Goal: Task Accomplishment & Management: Use online tool/utility

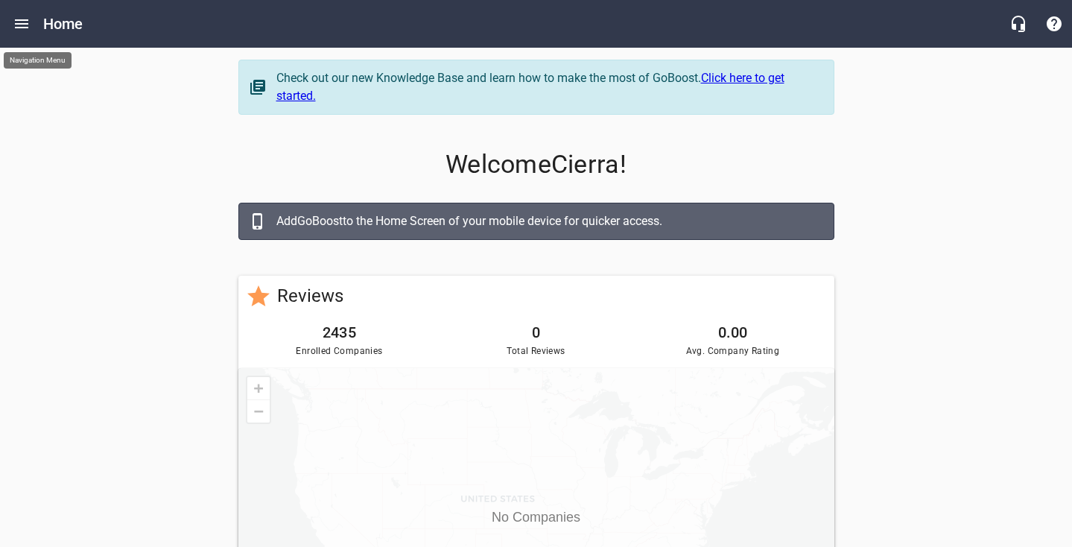
click at [18, 35] on button "Open drawer" at bounding box center [22, 24] width 36 height 36
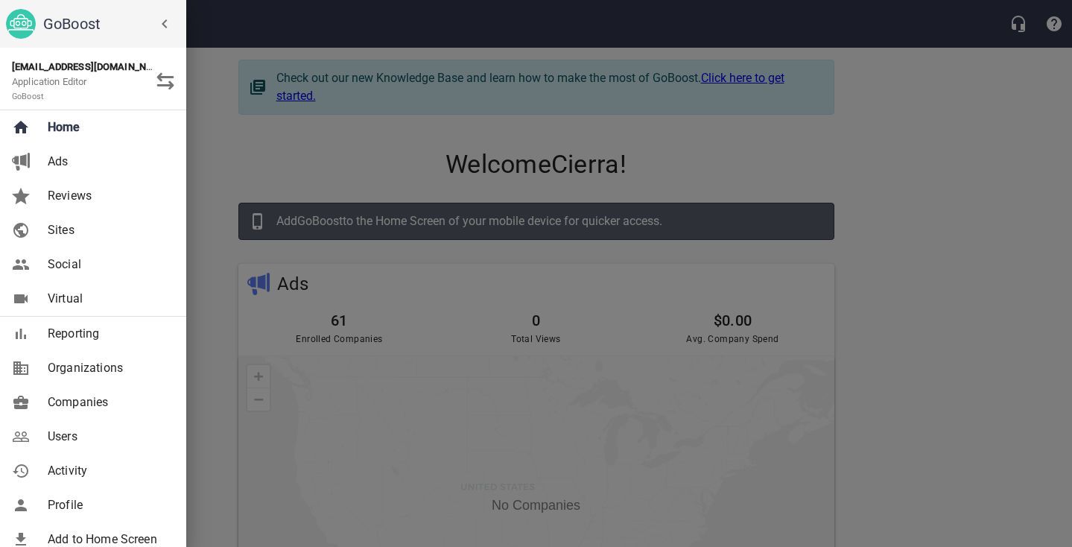
click at [110, 402] on span "Companies" at bounding box center [108, 402] width 121 height 18
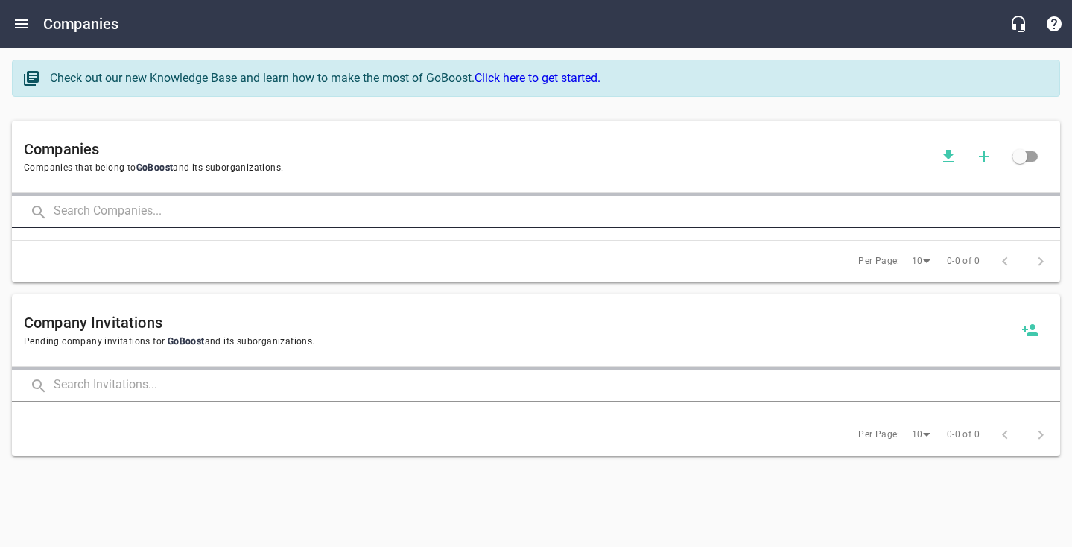
click at [162, 221] on input "text" at bounding box center [557, 212] width 1007 height 32
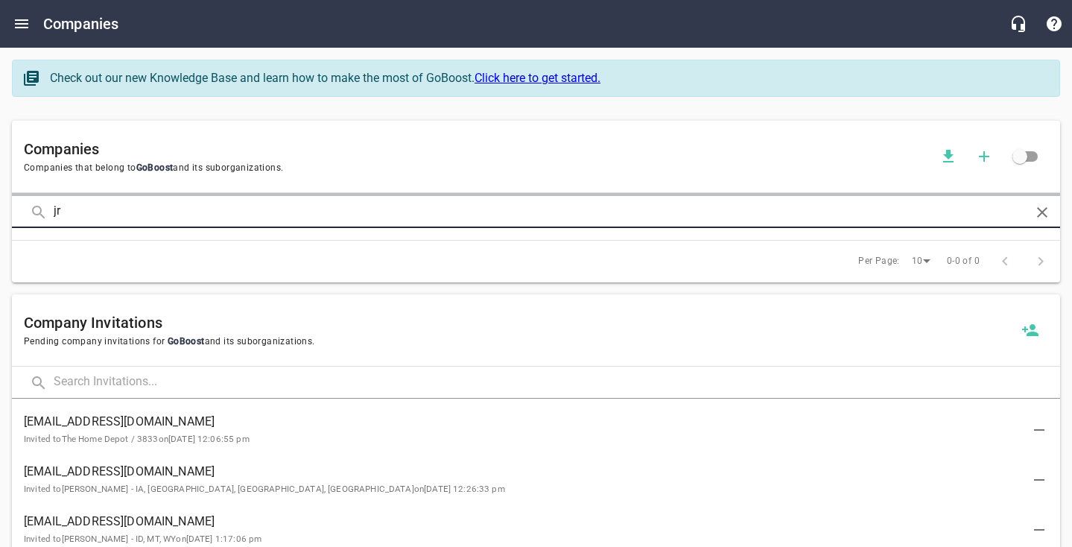
click button at bounding box center [0, 0] width 0 height 0
click at [253, 212] on input "jr" at bounding box center [536, 212] width 965 height 32
click at [247, 210] on input "jr" at bounding box center [536, 212] width 965 height 32
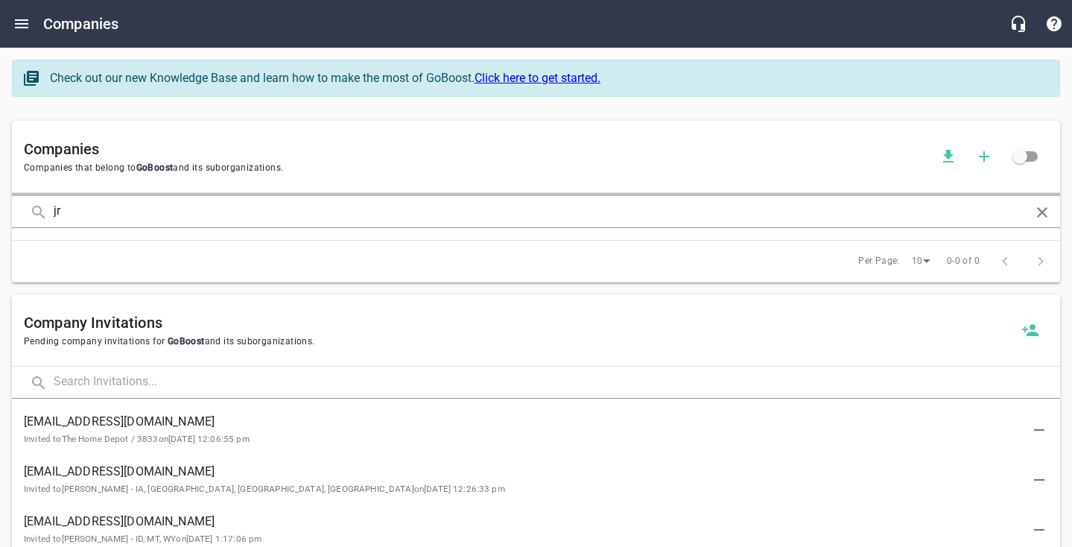
click at [145, 190] on div "Companies Companies that belong to GoBoost and its suborganizations." at bounding box center [536, 157] width 1049 height 72
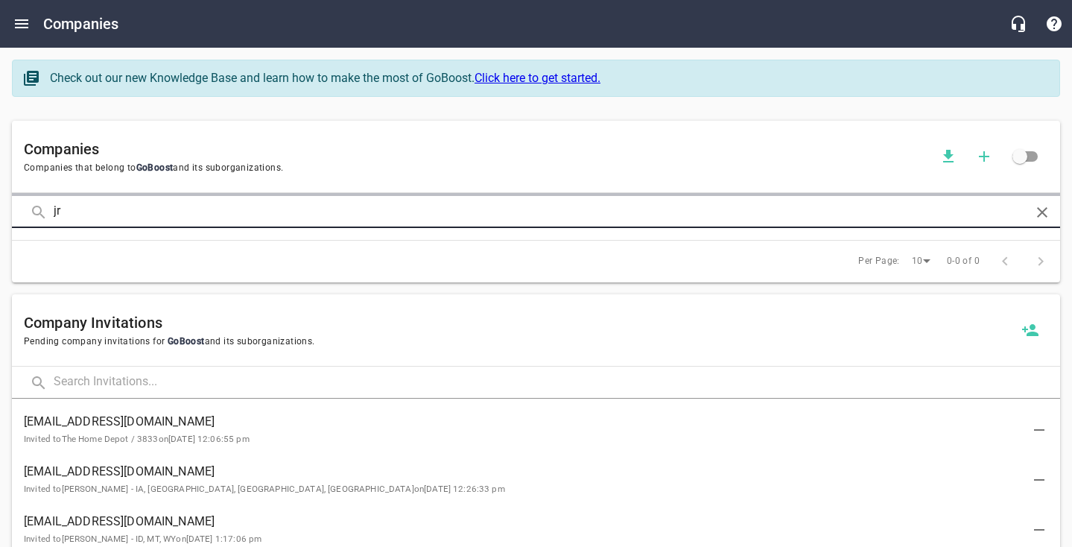
click at [133, 197] on input "jr" at bounding box center [536, 212] width 965 height 32
click at [134, 202] on input "jr" at bounding box center [536, 212] width 965 height 32
click at [130, 206] on input "jr" at bounding box center [536, 212] width 965 height 32
click at [149, 212] on input "jr" at bounding box center [536, 212] width 965 height 32
click at [81, 205] on input "jr" at bounding box center [536, 212] width 965 height 32
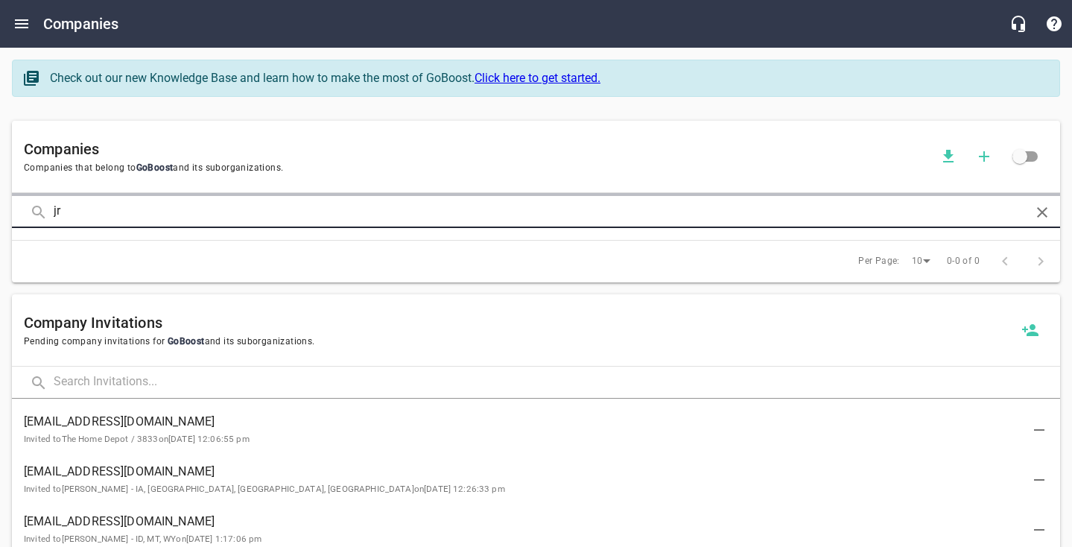
click at [85, 211] on input "jr" at bounding box center [536, 212] width 965 height 32
click button at bounding box center [0, 0] width 0 height 0
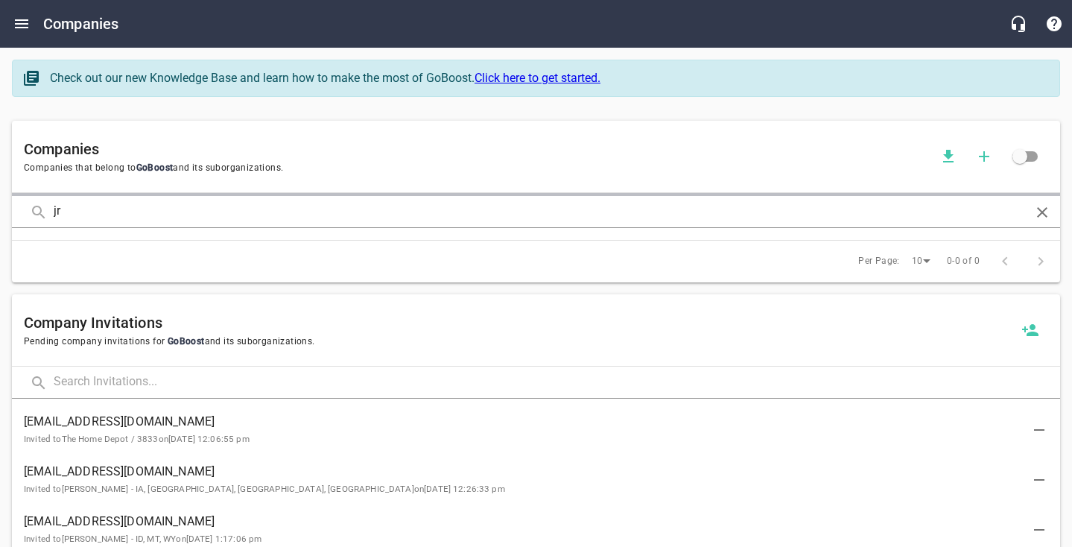
click at [102, 163] on span "Companies that belong to GoBoost and its suborganizations." at bounding box center [477, 168] width 907 height 15
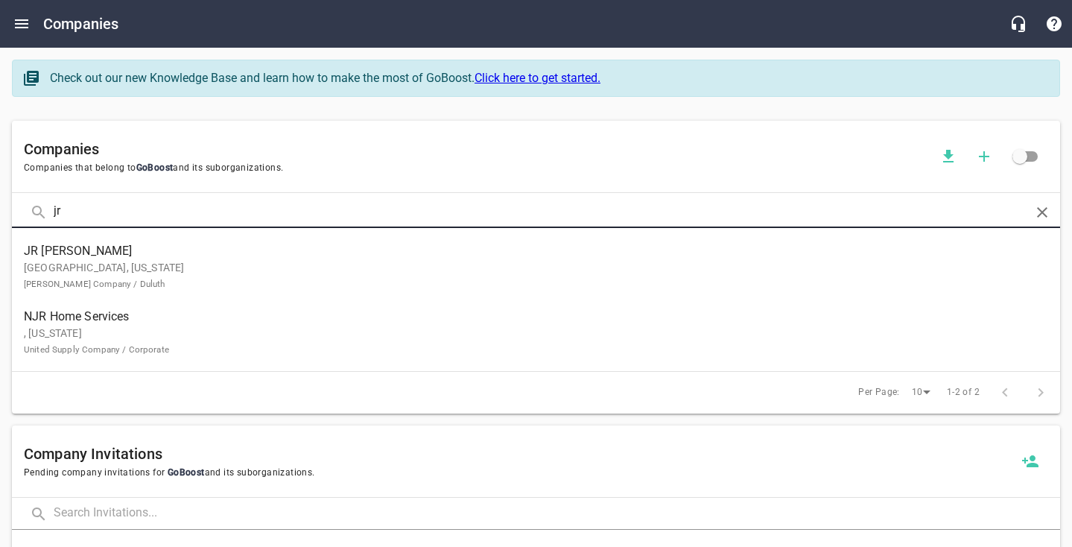
click at [130, 204] on input "jr" at bounding box center [536, 212] width 965 height 32
click button at bounding box center [0, 0] width 0 height 0
type input "J"
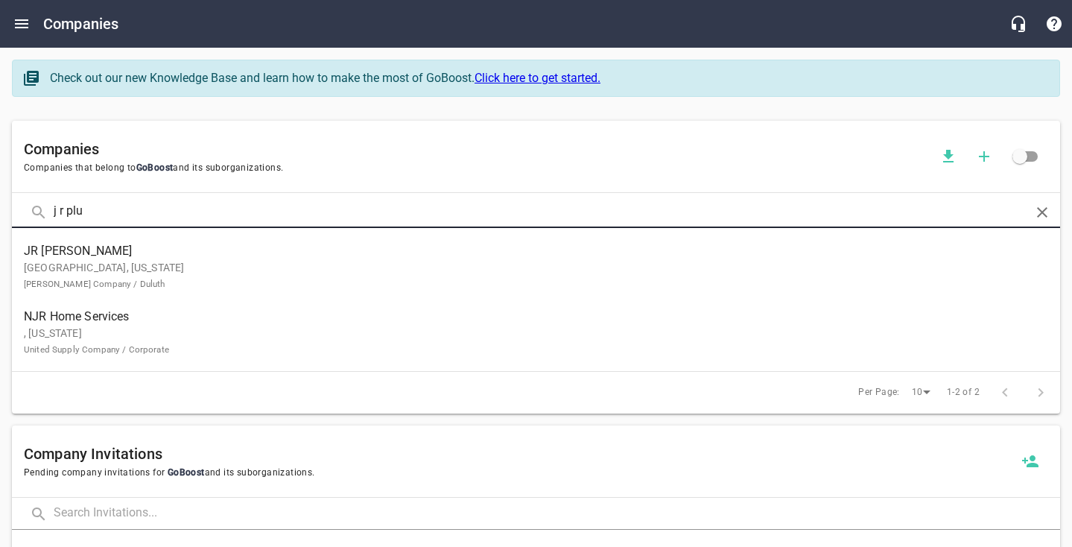
click button at bounding box center [0, 0] width 0 height 0
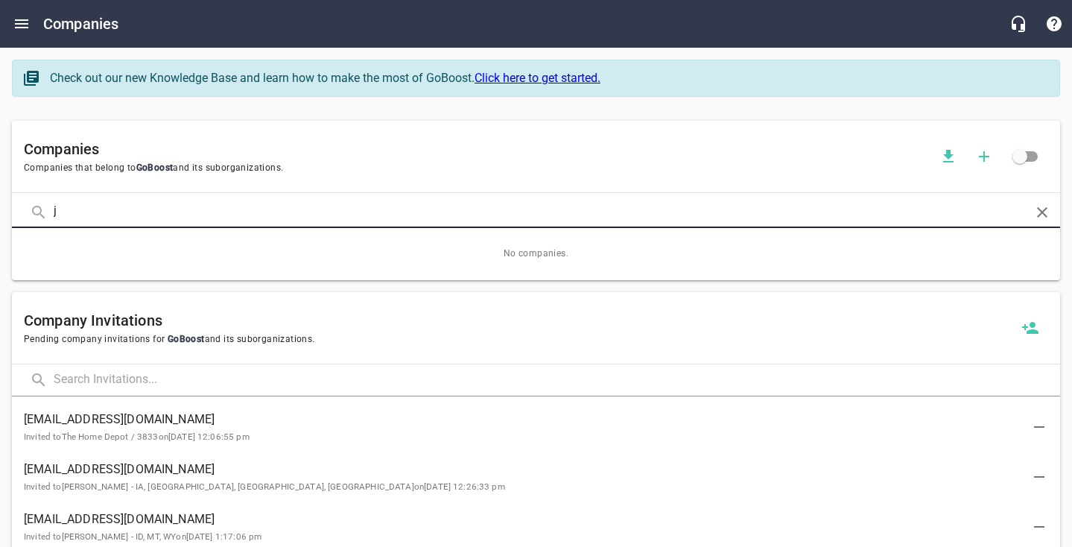
type input "j"
type input "j.r."
click button at bounding box center [0, 0] width 0 height 0
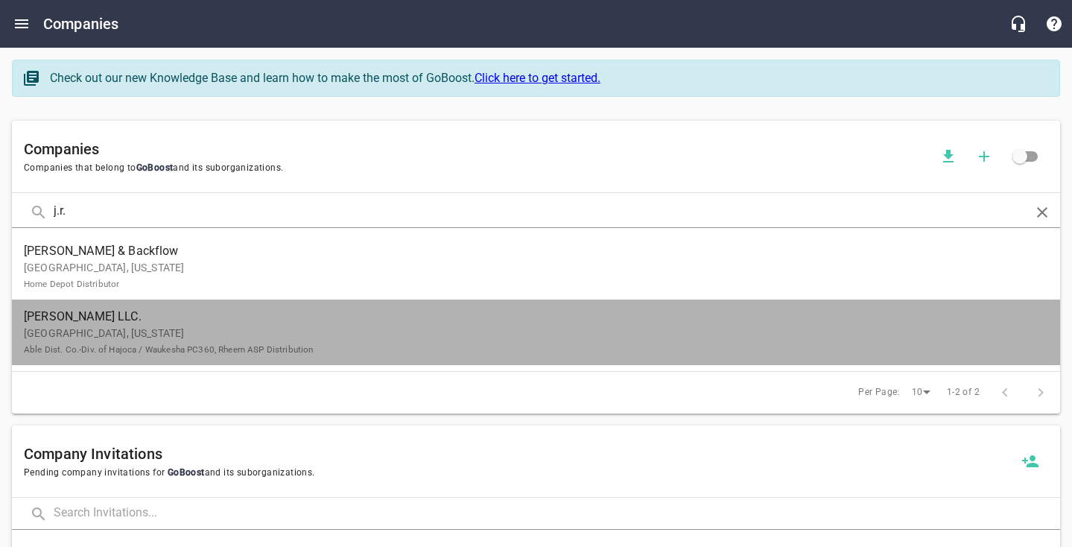
click at [203, 335] on p "[GEOGRAPHIC_DATA], [US_STATE] Able Dist. Co.-Div. of Hajoca / Waukesha PC360, R…" at bounding box center [524, 341] width 1001 height 31
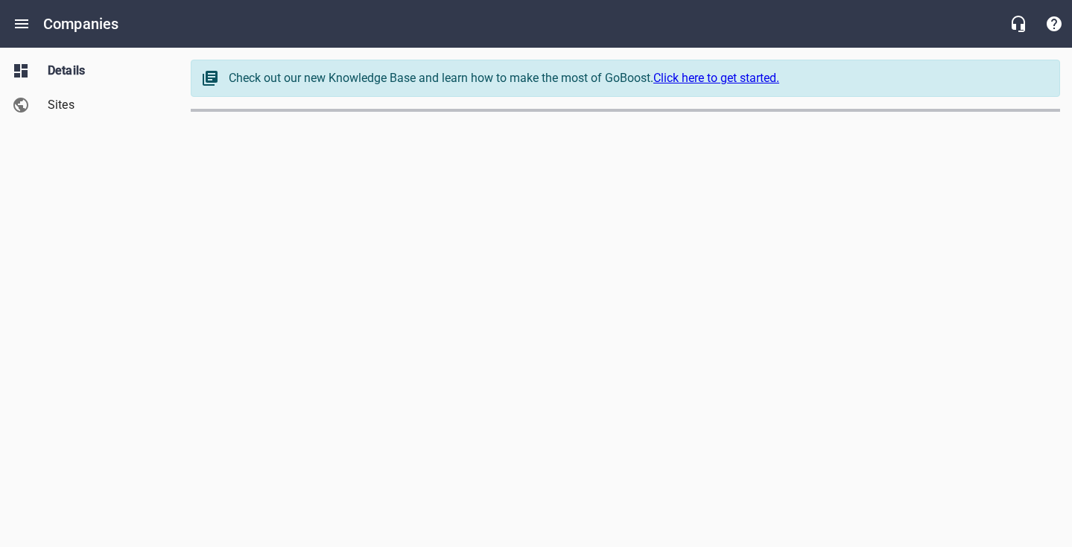
select select "[US_STATE]"
select select "66"
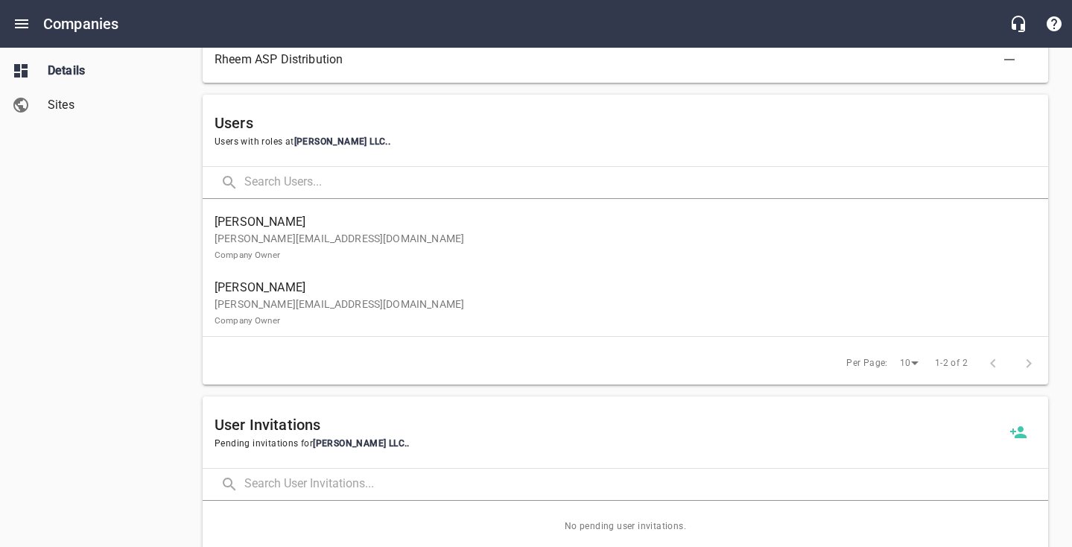
scroll to position [848, 0]
click at [399, 310] on p "[PERSON_NAME][EMAIL_ADDRESS][DOMAIN_NAME] Company Owner" at bounding box center [620, 309] width 810 height 31
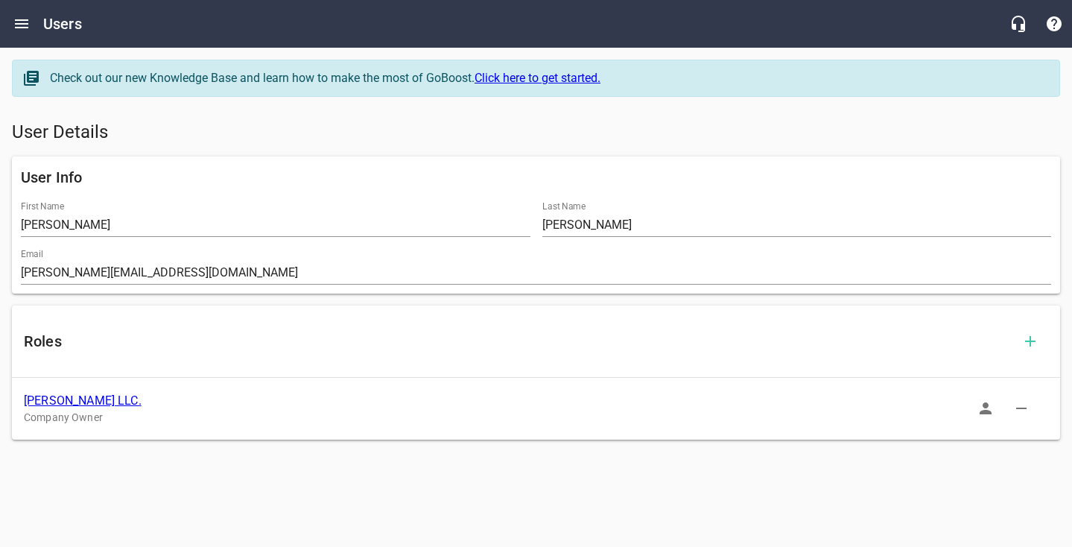
click at [109, 396] on link "[PERSON_NAME] LLC." at bounding box center [83, 400] width 118 height 14
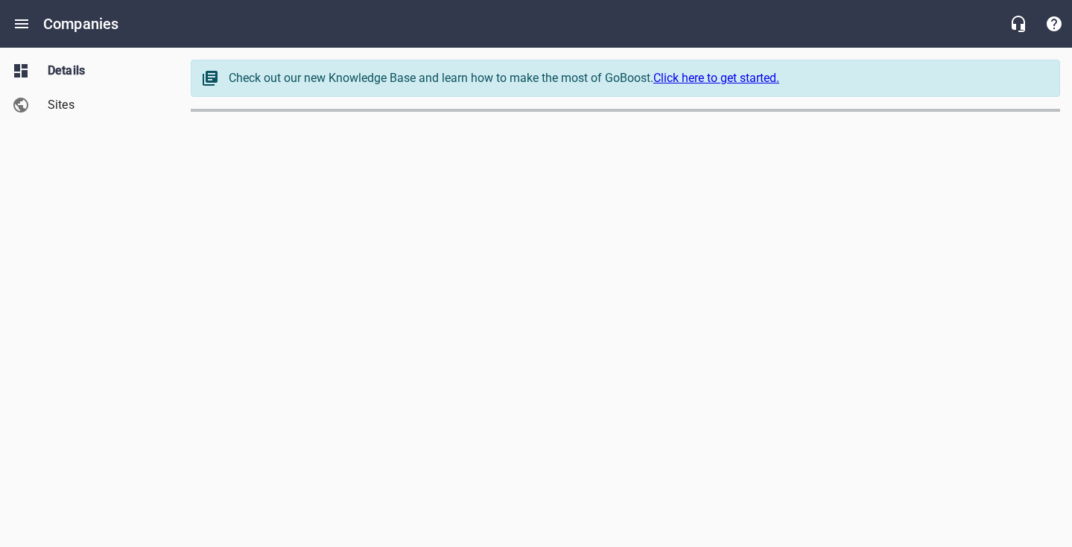
click at [53, 107] on span "Sites" at bounding box center [104, 105] width 113 height 18
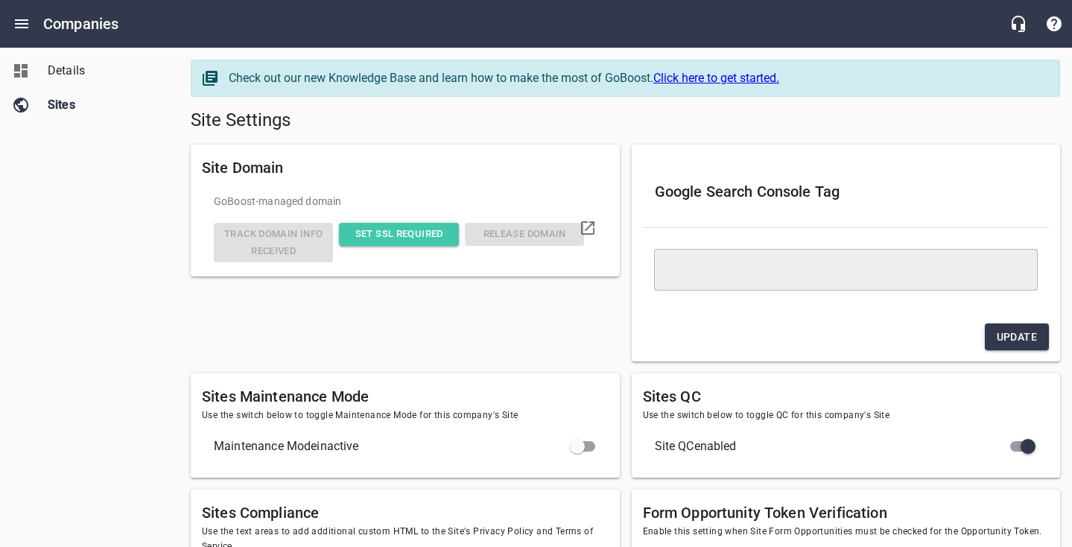
type textarea "<meta name="google-site-verification" content="nsfhz-qfIEd3CORiSFA_mQdSknbtUvCn…"
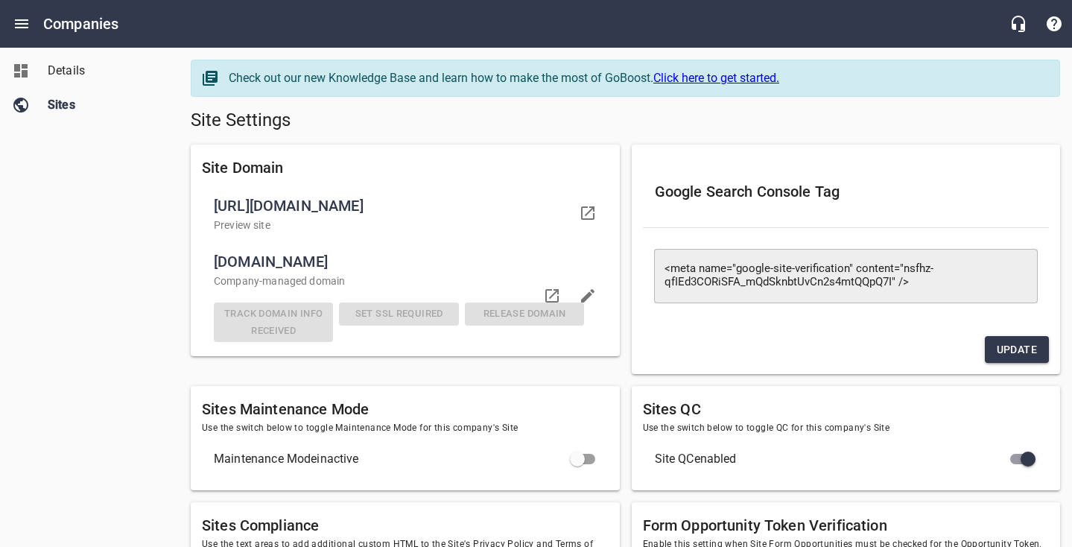
click at [155, 284] on div "Details Sites" at bounding box center [90, 273] width 180 height 547
